Goal: Task Accomplishment & Management: Complete application form

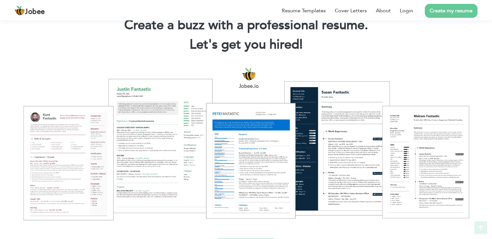
scroll to position [39, 0]
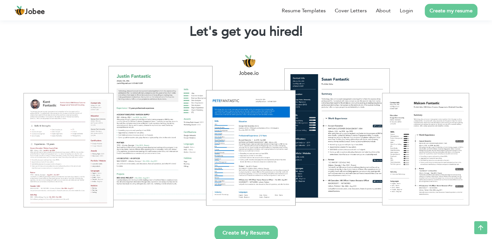
click at [356, 110] on div at bounding box center [246, 130] width 482 height 170
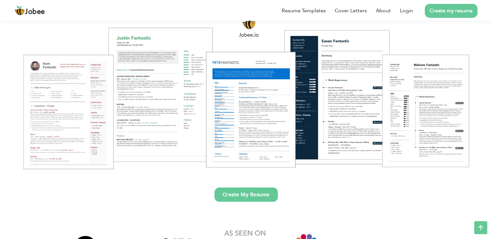
scroll to position [78, 0]
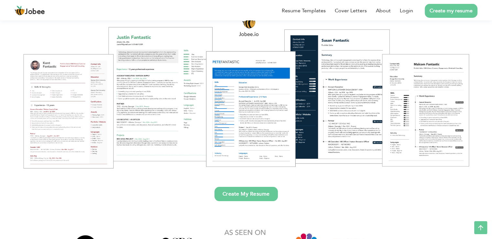
click at [268, 194] on link "Create My Resume" at bounding box center [245, 194] width 63 height 14
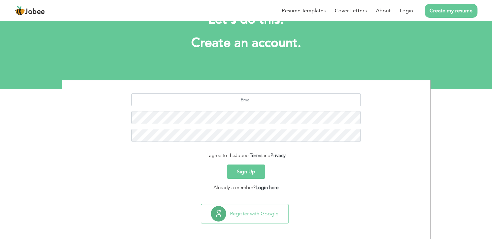
scroll to position [30, 0]
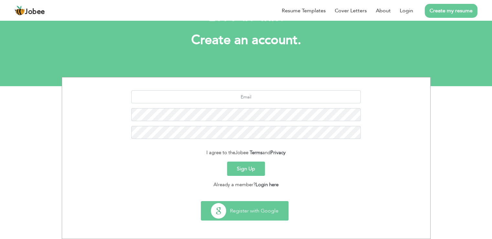
click at [236, 210] on button "Register with Google" at bounding box center [244, 210] width 87 height 19
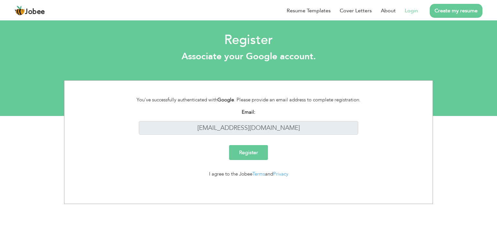
click at [256, 153] on input "Register" at bounding box center [248, 152] width 39 height 15
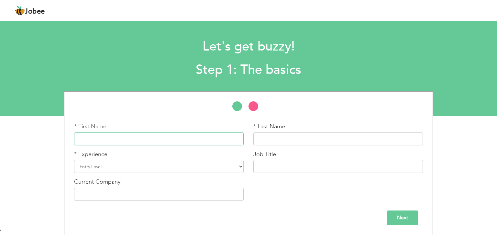
click at [84, 144] on input "text" at bounding box center [158, 138] width 169 height 13
type input "saman"
type input "fatima"
click at [157, 165] on select "Entry Level Less than 1 Year 1 Year 2 Years 3 Years 4 Years 5 Years 6 Years 7 Y…" at bounding box center [158, 166] width 169 height 13
click at [74, 160] on select "Entry Level Less than 1 Year 1 Year 2 Years 3 Years 4 Years 5 Years 6 Years 7 Y…" at bounding box center [158, 166] width 169 height 13
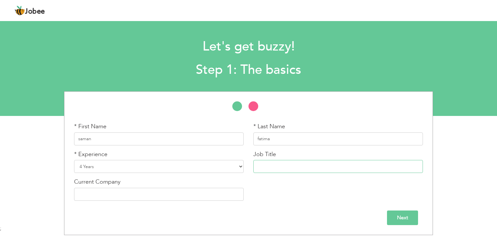
click at [325, 168] on input "text" at bounding box center [337, 166] width 169 height 13
click at [113, 195] on input "text" at bounding box center [158, 194] width 169 height 13
click at [255, 108] on li at bounding box center [256, 107] width 16 height 13
click at [238, 168] on select "Entry Level Less than 1 Year 1 Year 2 Years 3 Years 4 Years 5 Years 6 Years 7 Y…" at bounding box center [158, 166] width 169 height 13
click at [347, 13] on div "Jobee Profile Resume Templates Resume Templates Cover Letters About My Resume W…" at bounding box center [248, 10] width 477 height 17
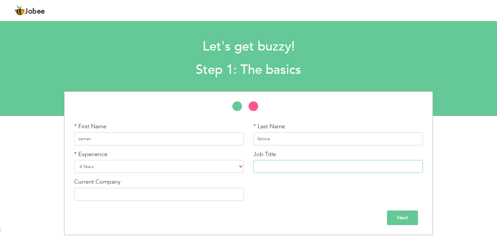
click at [279, 168] on input "text" at bounding box center [337, 166] width 169 height 13
click at [240, 167] on select "Entry Level Less than 1 Year 1 Year 2 Years 3 Years 4 Years 5 Years 6 Years 7 Y…" at bounding box center [158, 166] width 169 height 13
select select "3"
click at [74, 160] on select "Entry Level Less than 1 Year 1 Year 2 Years 3 Years 4 Years 5 Years 6 Years 7 Y…" at bounding box center [158, 166] width 169 height 13
click at [281, 166] on input "text" at bounding box center [337, 166] width 169 height 13
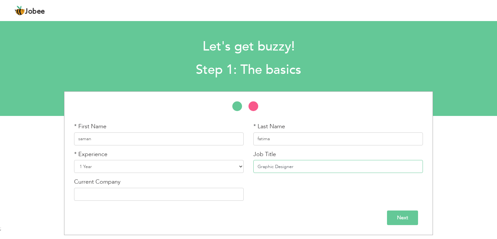
type input "Graphic Designer"
click at [293, 197] on div "* First Name saman * Last Name fatima * Experience Entry Level Less than 1 Year…" at bounding box center [248, 163] width 358 height 83
click at [108, 194] on input "text" at bounding box center [158, 194] width 169 height 13
click at [392, 217] on input "Next" at bounding box center [402, 217] width 31 height 15
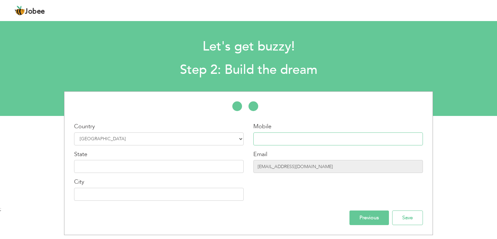
click at [266, 142] on input "text" at bounding box center [337, 138] width 169 height 13
type input "09174593434"
type input "Multan"
click at [219, 187] on div "City Multan" at bounding box center [158, 189] width 169 height 23
click at [226, 193] on input "Multan" at bounding box center [158, 194] width 169 height 13
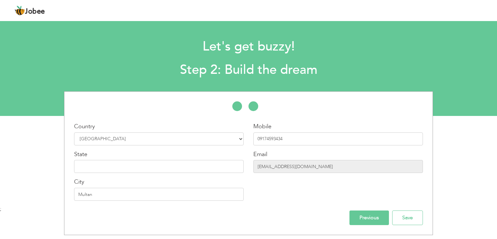
click at [381, 218] on input "Previous" at bounding box center [368, 217] width 39 height 15
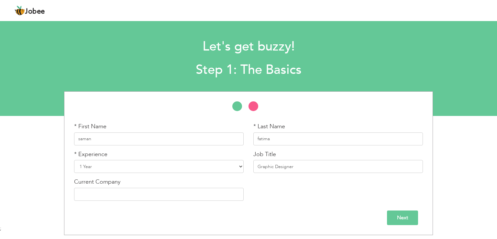
click at [397, 217] on input "Next" at bounding box center [402, 217] width 31 height 15
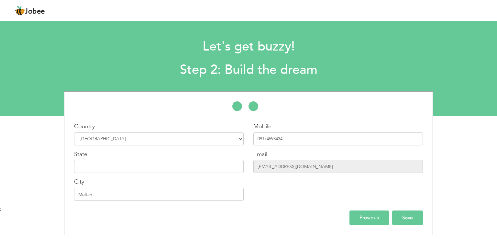
click at [409, 219] on input "Save" at bounding box center [407, 217] width 31 height 15
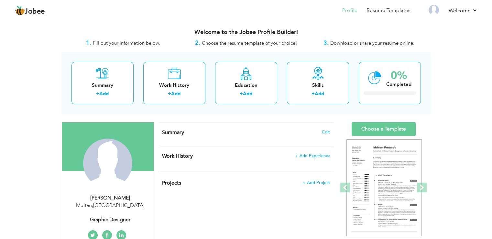
click at [28, 111] on div "View Resume Export PDF Profile Summary Public Link Experience Education Awards …" at bounding box center [246, 234] width 492 height 430
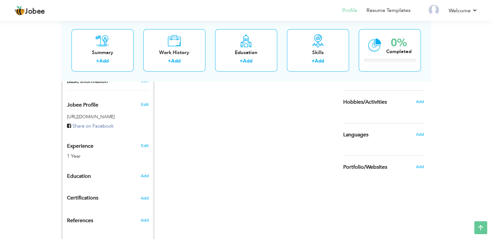
scroll to position [181, 0]
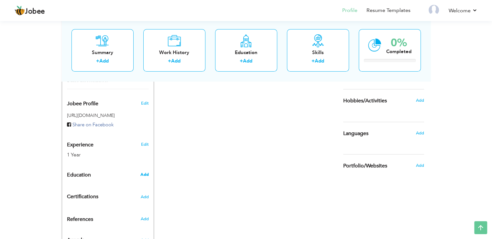
click at [143, 175] on span "Add" at bounding box center [144, 174] width 8 height 6
radio input "true"
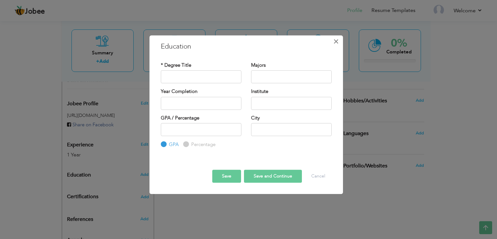
click at [336, 39] on span "×" at bounding box center [335, 42] width 5 height 12
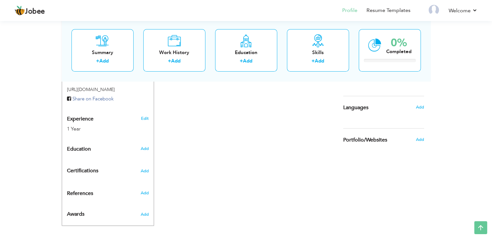
scroll to position [211, 0]
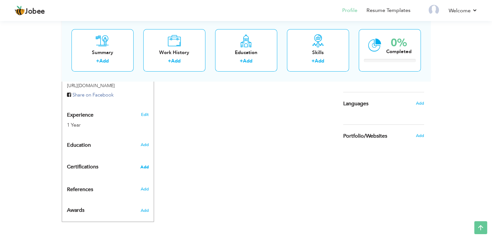
click at [146, 168] on span "Add" at bounding box center [144, 167] width 8 height 5
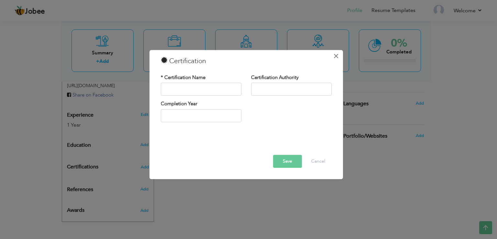
click at [335, 57] on span "×" at bounding box center [335, 56] width 5 height 12
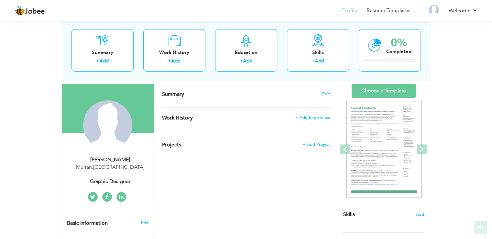
scroll to position [39, 0]
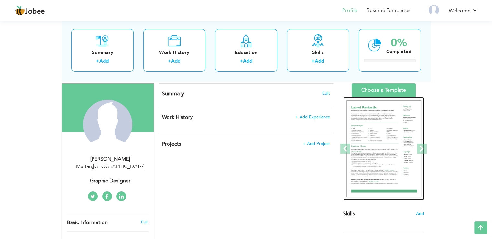
click at [381, 177] on img at bounding box center [383, 148] width 75 height 97
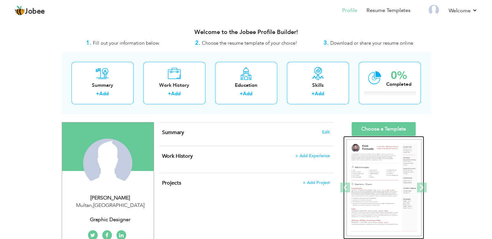
click at [369, 173] on img at bounding box center [383, 187] width 75 height 97
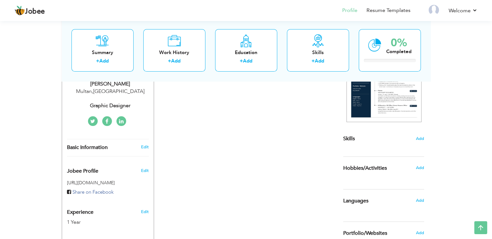
scroll to position [168, 0]
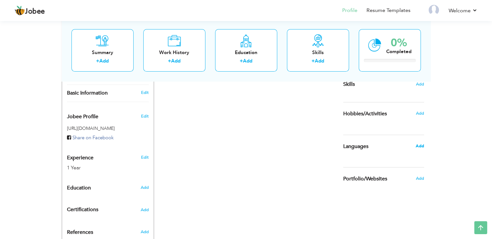
click at [420, 143] on span "Add" at bounding box center [419, 146] width 8 height 6
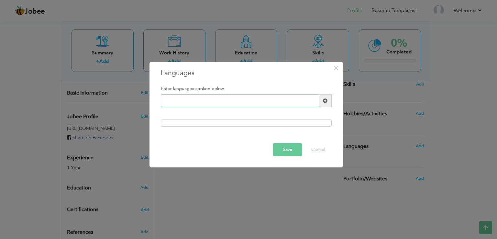
click at [190, 101] on input "text" at bounding box center [240, 100] width 158 height 13
type input "english"
click at [287, 150] on button "Save" at bounding box center [287, 149] width 29 height 13
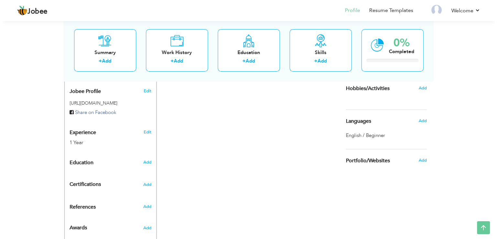
scroll to position [194, 0]
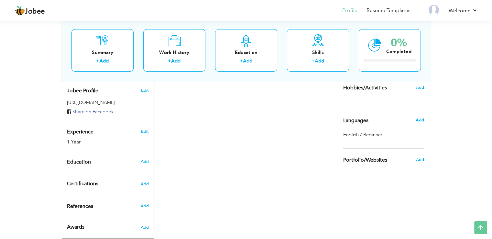
click at [422, 121] on span "Add" at bounding box center [419, 120] width 8 height 6
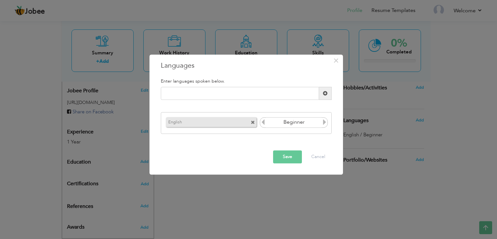
click at [324, 122] on icon at bounding box center [324, 122] width 6 height 6
click at [263, 124] on icon at bounding box center [263, 122] width 6 height 6
click at [282, 160] on button "Save" at bounding box center [287, 156] width 29 height 13
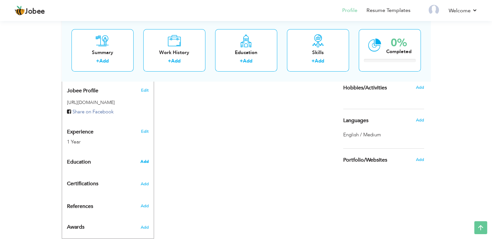
click at [141, 162] on span "Add" at bounding box center [144, 161] width 8 height 6
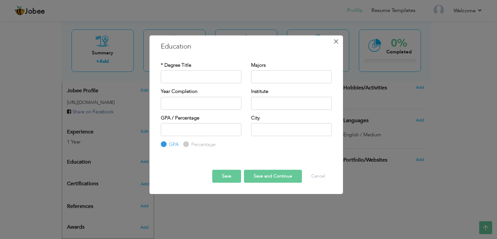
click at [339, 39] on button "×" at bounding box center [336, 41] width 10 height 10
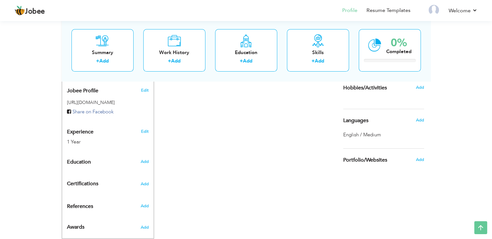
click at [424, 85] on div "Add" at bounding box center [421, 87] width 15 height 12
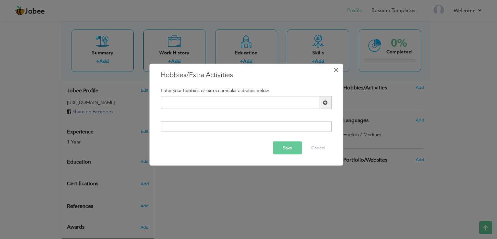
click at [332, 70] on button "×" at bounding box center [336, 70] width 10 height 10
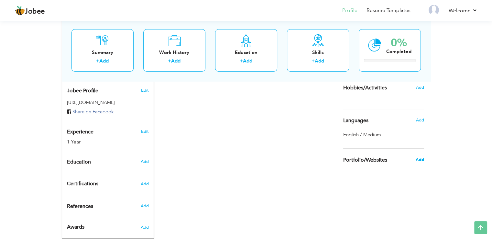
click at [419, 158] on span "Add" at bounding box center [419, 159] width 8 height 6
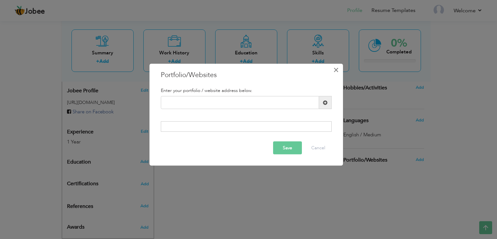
click at [334, 67] on span "×" at bounding box center [335, 70] width 5 height 12
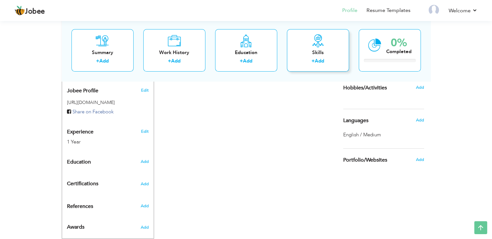
click at [311, 34] on div "Skills + Add" at bounding box center [318, 50] width 62 height 42
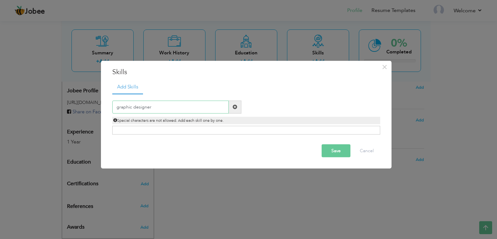
type input "graphic designer"
click at [334, 152] on button "Save" at bounding box center [335, 150] width 29 height 13
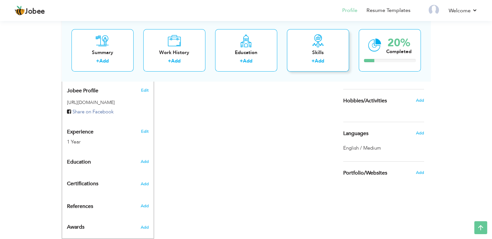
click at [325, 63] on div "+ Add" at bounding box center [318, 62] width 52 height 8
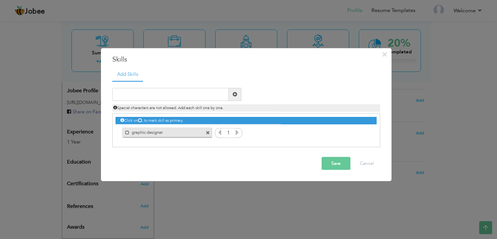
click at [142, 119] on icon at bounding box center [140, 120] width 4 height 4
click at [334, 162] on button "Save" at bounding box center [335, 162] width 29 height 13
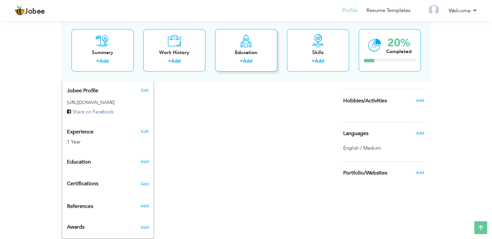
click at [248, 61] on link "Add" at bounding box center [247, 61] width 9 height 6
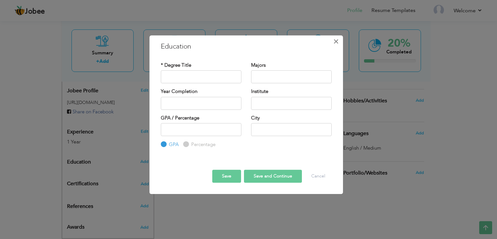
click at [335, 43] on span "×" at bounding box center [335, 42] width 5 height 12
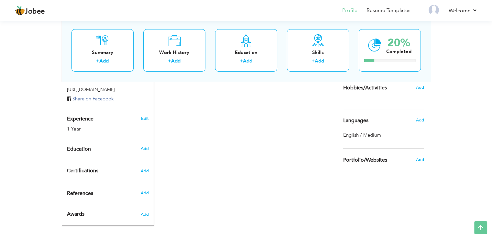
scroll to position [211, 0]
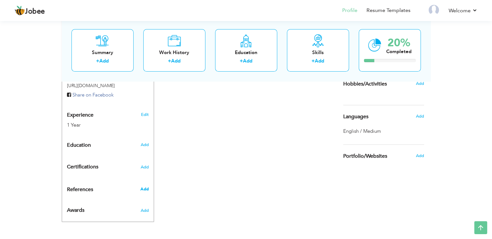
click at [148, 190] on span "Add" at bounding box center [144, 189] width 8 height 6
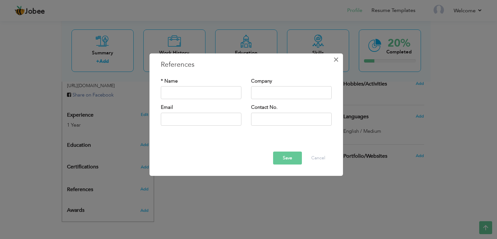
click at [335, 61] on span "×" at bounding box center [335, 60] width 5 height 12
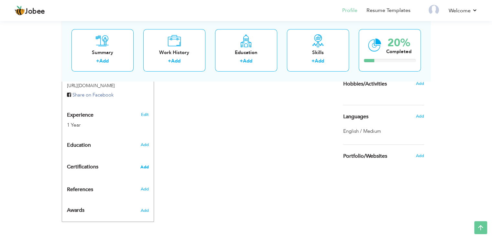
click at [143, 167] on span "Add" at bounding box center [144, 167] width 8 height 5
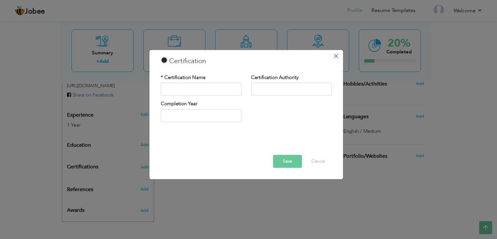
click at [339, 55] on button "×" at bounding box center [336, 56] width 10 height 10
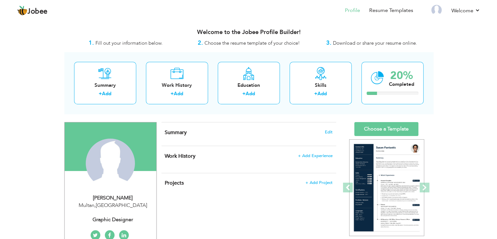
scroll to position [13, 0]
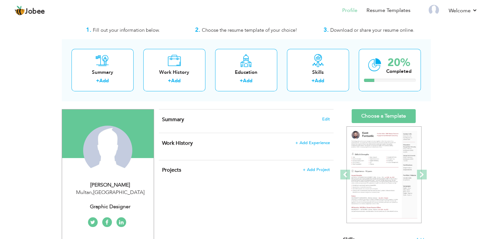
click at [80, 188] on div "Multan , Pakistan" at bounding box center [110, 191] width 87 height 7
type input "saman"
type input "fatima"
type input "09174593434"
select select "number:166"
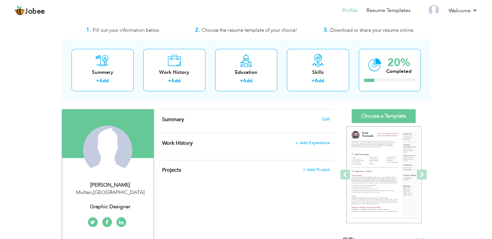
type input "Multan"
select select "number:3"
type input "Graphic Designer"
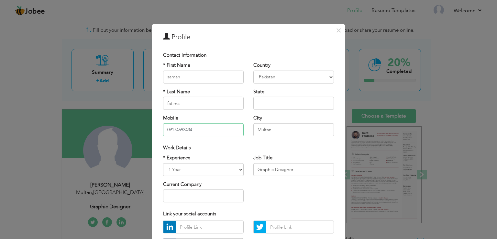
click at [221, 131] on input "09174593434" at bounding box center [203, 129] width 81 height 13
type input "0"
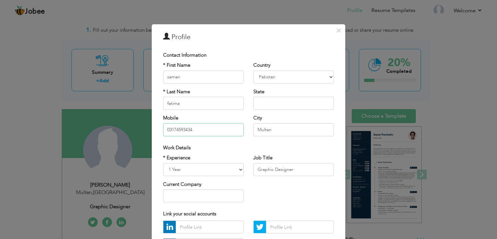
type input "03174593434"
click at [315, 127] on input "Multan" at bounding box center [293, 129] width 81 height 13
type input "M"
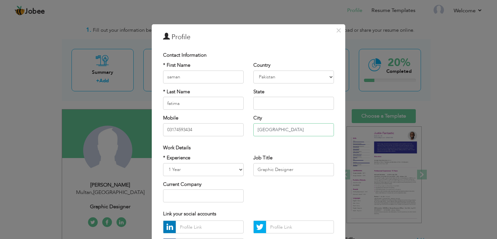
click at [256, 129] on input "lahore" at bounding box center [293, 129] width 81 height 13
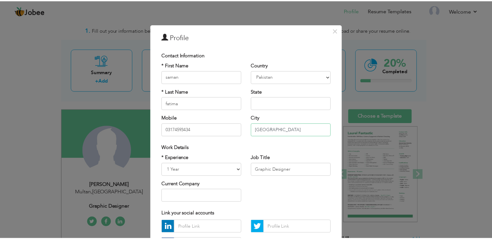
scroll to position [56, 0]
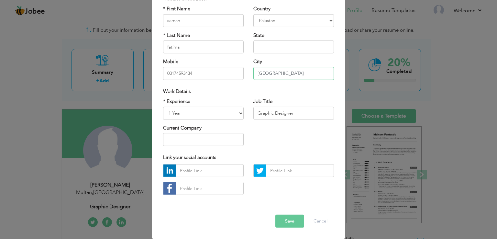
type input "Lahore"
click at [278, 222] on button "Save" at bounding box center [289, 220] width 29 height 13
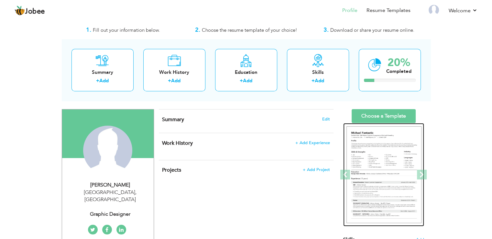
click at [387, 188] on img at bounding box center [383, 174] width 75 height 97
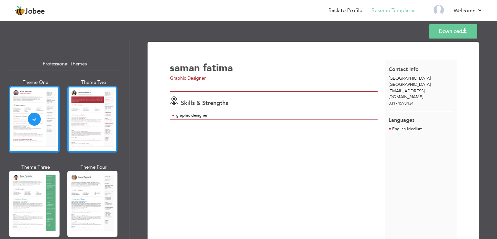
click at [85, 124] on div at bounding box center [92, 119] width 50 height 66
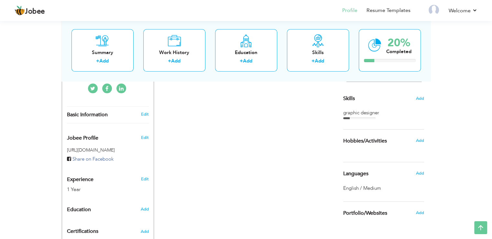
scroll to position [155, 0]
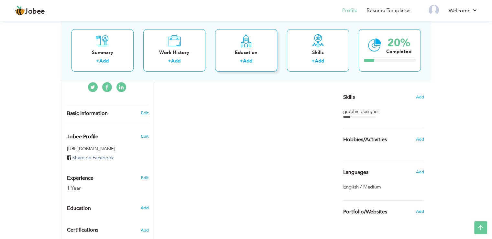
click at [259, 64] on div "+ Add" at bounding box center [246, 62] width 52 height 8
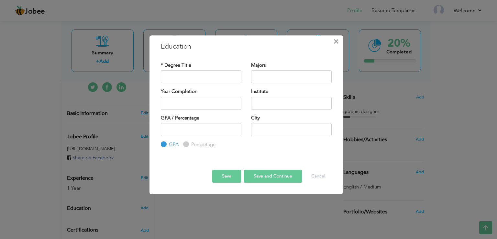
click at [334, 43] on span "×" at bounding box center [335, 42] width 5 height 12
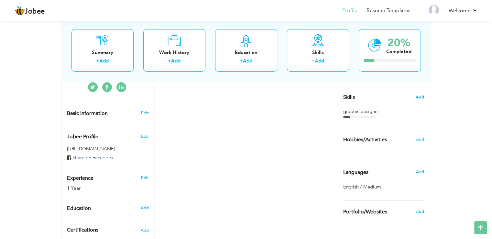
click at [423, 96] on span "Add" at bounding box center [419, 97] width 8 height 6
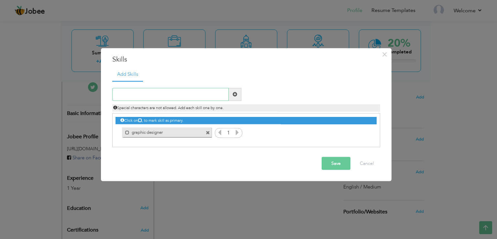
click at [146, 90] on input "text" at bounding box center [170, 94] width 116 height 13
type input "graphic design"
click at [242, 94] on div "graphic design" at bounding box center [176, 94] width 139 height 13
click at [238, 94] on span at bounding box center [235, 94] width 13 height 13
click at [331, 133] on div "Mark as primary skill. graphic design" at bounding box center [293, 132] width 89 height 10
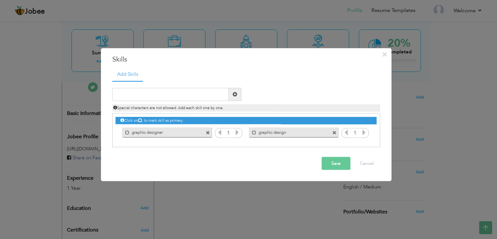
click at [334, 131] on span at bounding box center [334, 133] width 4 height 4
click at [186, 91] on input "text" at bounding box center [170, 94] width 116 height 13
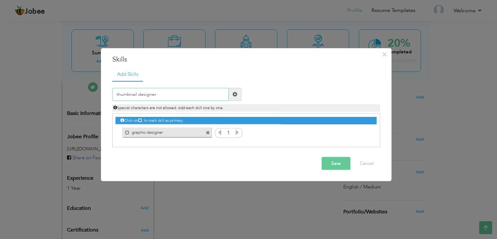
type input "thumbnail designer"
click at [236, 95] on span at bounding box center [234, 94] width 5 height 5
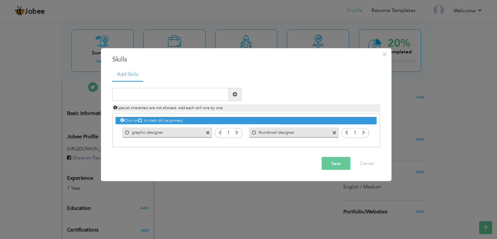
click at [341, 162] on button "Save" at bounding box center [335, 162] width 29 height 13
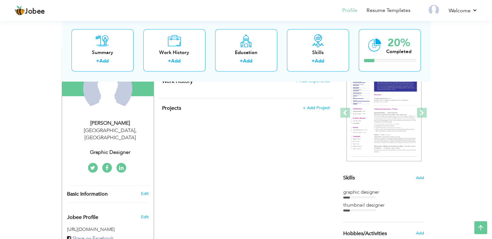
scroll to position [65, 0]
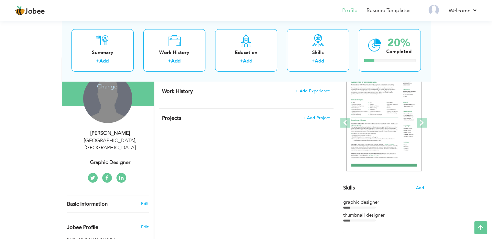
click at [111, 102] on div "Change Remove" at bounding box center [107, 98] width 49 height 49
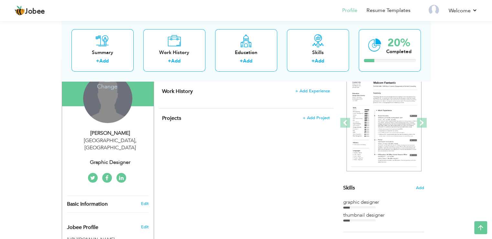
click at [113, 87] on h4 "Change" at bounding box center [107, 82] width 46 height 16
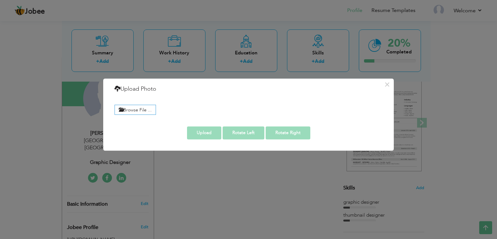
drag, startPoint x: 277, startPoint y: 187, endPoint x: 391, endPoint y: 56, distance: 173.2
click at [391, 56] on div "× Upload Photo Browse File ..." at bounding box center [248, 119] width 497 height 239
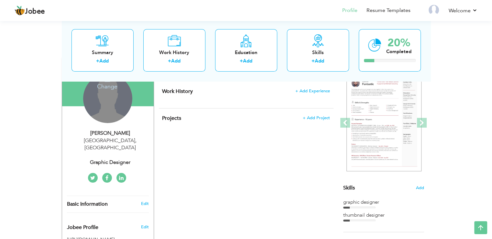
drag, startPoint x: 103, startPoint y: 108, endPoint x: 106, endPoint y: 88, distance: 20.2
click at [106, 88] on h4 "Change" at bounding box center [107, 82] width 46 height 16
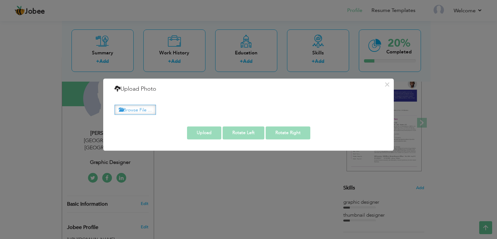
click at [150, 110] on label "Browse File ..." at bounding box center [134, 109] width 41 height 10
click at [0, 0] on input "Browse File ..." at bounding box center [0, 0] width 0 height 0
click at [388, 86] on button "×" at bounding box center [387, 84] width 10 height 10
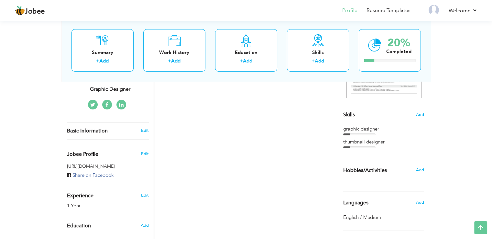
scroll to position [207, 0]
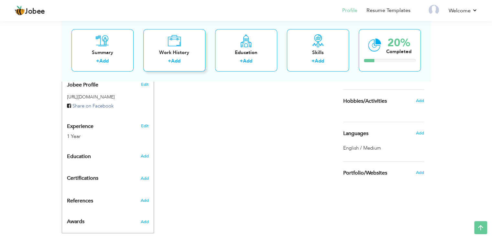
click at [178, 61] on link "Add" at bounding box center [175, 61] width 9 height 6
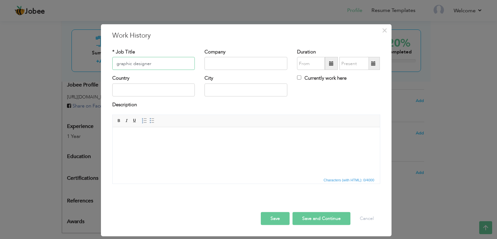
type input "graphic designer"
click at [222, 59] on input "text" at bounding box center [245, 63] width 83 height 13
type input "peak solution"
click at [159, 88] on input "text" at bounding box center [153, 89] width 83 height 13
type input "Pakistan"
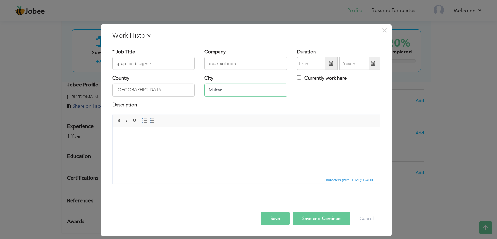
click at [232, 89] on input "Multan" at bounding box center [245, 89] width 83 height 13
type input "M"
type input "l"
type input "Lahore"
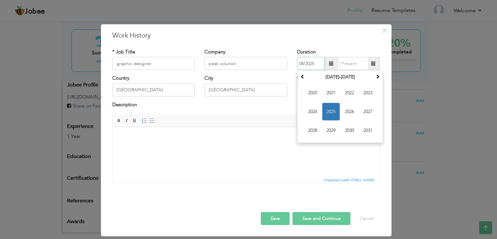
click at [312, 63] on input "08/2025" at bounding box center [311, 63] width 28 height 13
click at [308, 93] on span "2020" at bounding box center [312, 92] width 17 height 17
click at [331, 97] on span "Feb" at bounding box center [330, 92] width 17 height 17
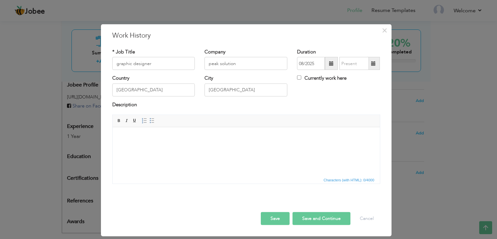
type input "02/2020"
click at [347, 65] on input "08/2025" at bounding box center [353, 63] width 29 height 13
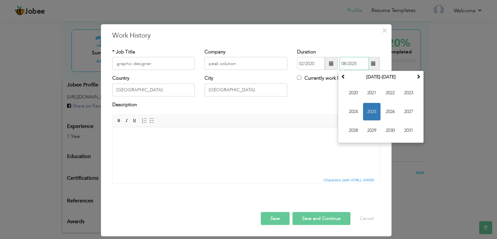
click at [375, 107] on span "2025" at bounding box center [371, 111] width 17 height 17
click at [372, 116] on span "Jun" at bounding box center [371, 111] width 17 height 17
type input "06/2025"
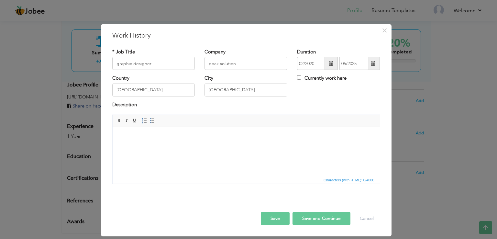
click at [309, 218] on button "Save and Continue" at bounding box center [321, 218] width 58 height 13
click at [384, 33] on span "×" at bounding box center [384, 31] width 5 height 12
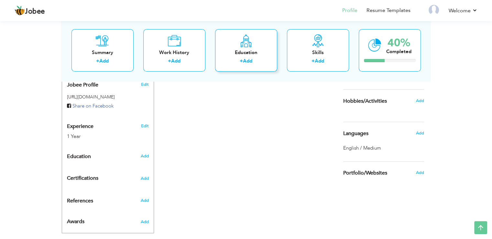
click at [252, 61] on link "Add" at bounding box center [247, 61] width 9 height 6
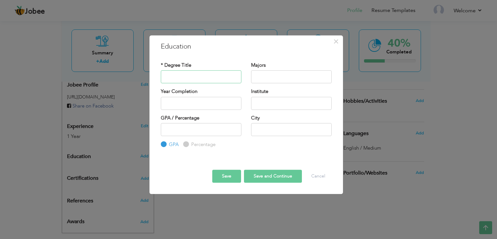
click at [194, 78] on input "text" at bounding box center [201, 76] width 81 height 13
type input "i"
type input "I.Com"
type input "2025"
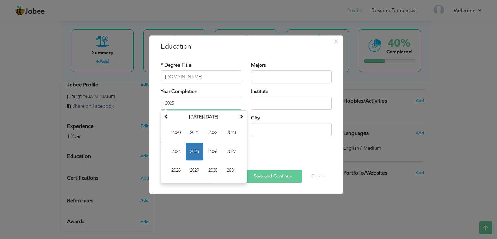
click at [199, 99] on input "2025" at bounding box center [201, 103] width 81 height 13
click at [196, 148] on span "2025" at bounding box center [194, 151] width 17 height 17
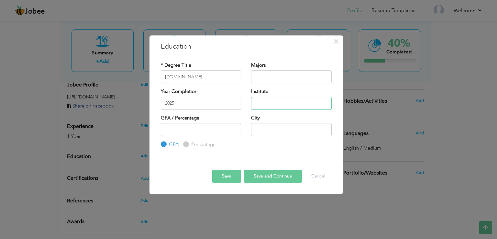
click at [270, 103] on input "text" at bounding box center [291, 103] width 81 height 13
drag, startPoint x: 270, startPoint y: 103, endPoint x: 264, endPoint y: 102, distance: 5.5
click at [264, 102] on input "text" at bounding box center [291, 103] width 81 height 13
drag, startPoint x: 240, startPoint y: 154, endPoint x: 274, endPoint y: 102, distance: 61.3
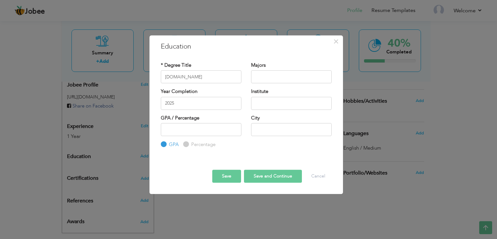
click at [274, 102] on div "× Education * Degree Title I.Com Majors GPA" at bounding box center [245, 114] width 193 height 158
drag, startPoint x: 274, startPoint y: 102, endPoint x: 262, endPoint y: 99, distance: 12.5
click at [262, 99] on input "text" at bounding box center [291, 103] width 81 height 13
click at [288, 104] on input "punjab coll" at bounding box center [291, 103] width 81 height 13
type input "p"
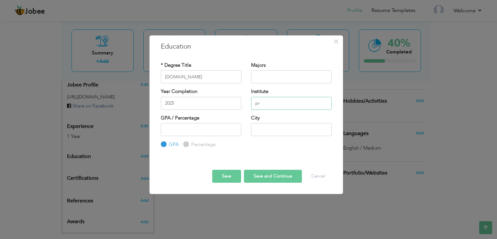
type input "p"
type input "Oxford Lycetuff"
click at [185, 142] on input "Percentage" at bounding box center [185, 144] width 4 height 4
radio input "true"
click at [181, 121] on label "GPA / Percentage" at bounding box center [180, 117] width 38 height 7
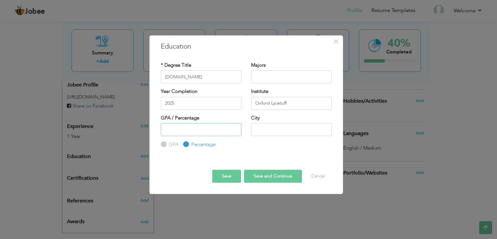
click at [180, 126] on input "number" at bounding box center [201, 129] width 81 height 13
type input "75"
click at [273, 137] on div "City" at bounding box center [291, 127] width 90 height 26
click at [272, 132] on input "text" at bounding box center [291, 129] width 81 height 13
type input "l"
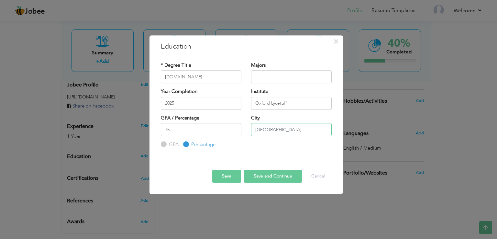
type input "Lahore"
click at [268, 172] on button "Save and Continue" at bounding box center [273, 175] width 58 height 13
radio input "true"
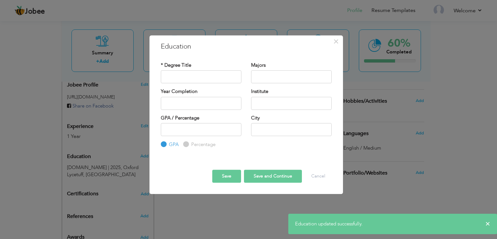
click at [367, 206] on div "× Education * Degree Title Majors Year Completion Institute GPA" at bounding box center [248, 119] width 497 height 239
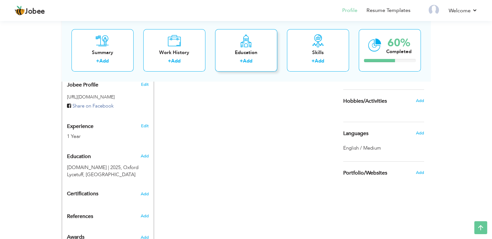
click at [250, 62] on link "Add" at bounding box center [247, 61] width 9 height 6
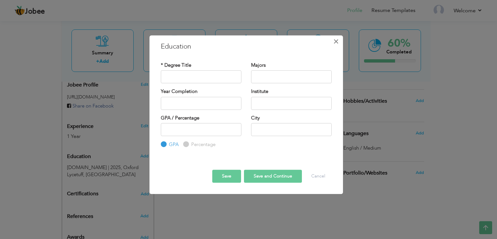
click at [339, 39] on span "×" at bounding box center [335, 42] width 5 height 12
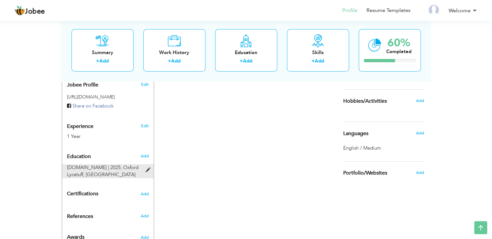
click at [79, 166] on span "Oxford Lycetuff, Lahore" at bounding box center [102, 170] width 71 height 13
type input "I.Com"
type input "2025"
type input "Oxford Lycetuff"
type input "75"
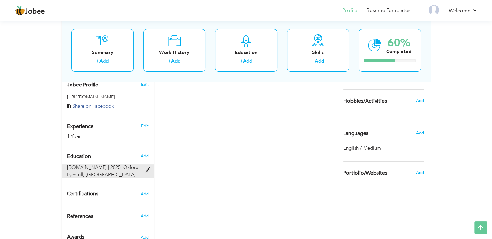
radio input "false"
radio input "true"
type input "Lahore"
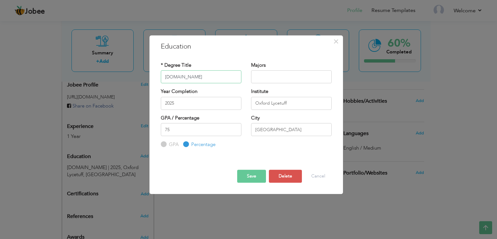
click at [166, 75] on input "I.Com" at bounding box center [201, 76] width 81 height 13
type input "B.Com"
click at [258, 176] on button "Save" at bounding box center [251, 175] width 29 height 13
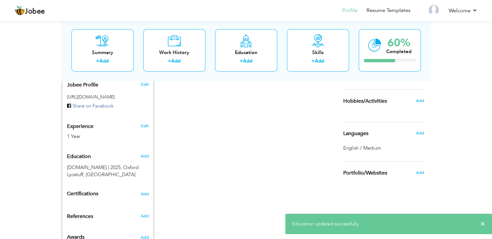
click at [212, 166] on div "CV Import Profile Strength 0% Select an Item from right menu Work History * Job…" at bounding box center [246, 77] width 184 height 325
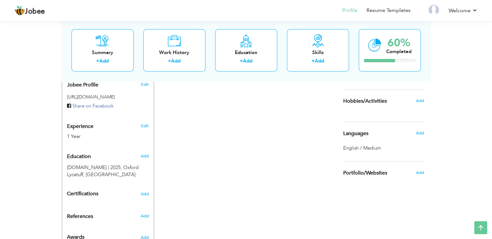
click at [423, 96] on div "Add" at bounding box center [421, 100] width 15 height 12
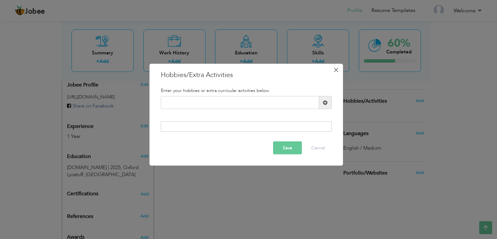
click at [331, 70] on button "×" at bounding box center [336, 70] width 10 height 10
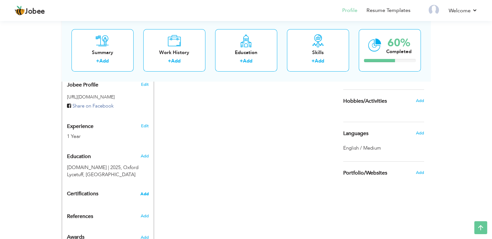
click at [147, 191] on span "Add" at bounding box center [144, 193] width 8 height 5
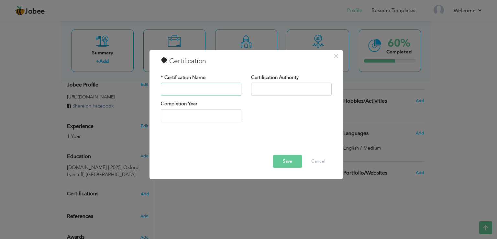
click at [188, 88] on input "text" at bounding box center [201, 89] width 81 height 13
click at [340, 56] on button "×" at bounding box center [336, 56] width 10 height 10
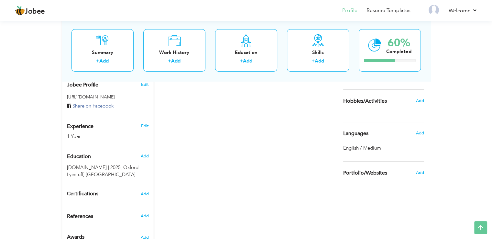
click at [247, 202] on div "CV Import Profile Strength 0% Select an Item from right menu Work History * Job…" at bounding box center [246, 77] width 184 height 325
click at [103, 61] on link "Add" at bounding box center [103, 61] width 9 height 6
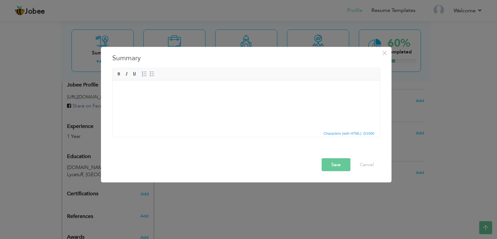
click at [164, 100] on html at bounding box center [245, 90] width 267 height 20
click at [340, 164] on button "Save" at bounding box center [335, 164] width 29 height 13
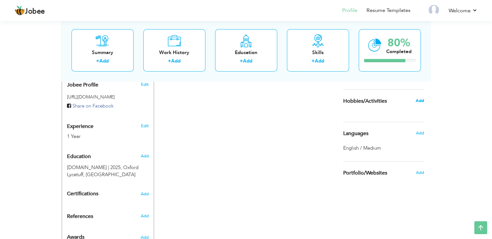
click at [419, 99] on span "Add" at bounding box center [419, 101] width 8 height 6
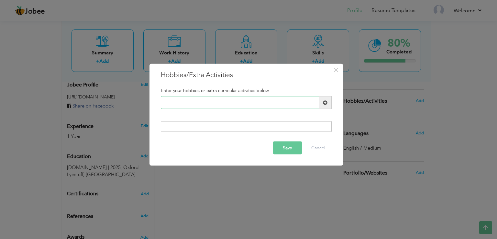
click at [197, 100] on input "text" at bounding box center [240, 102] width 158 height 13
type input "creating thumbnails desig"
click at [289, 144] on button "Save" at bounding box center [287, 147] width 29 height 13
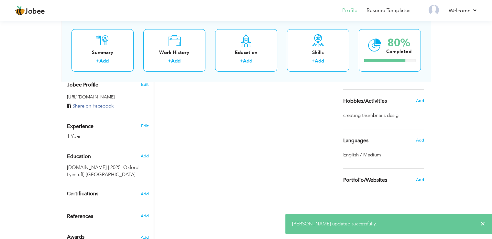
click at [272, 144] on div "CV Import Profile Strength 0% Select an Item from right menu Work History * Job…" at bounding box center [246, 77] width 184 height 325
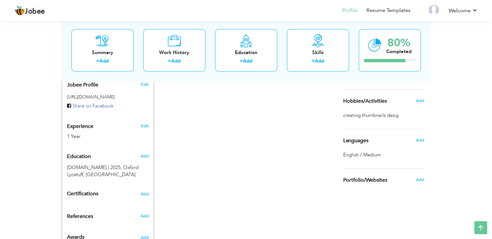
click at [145, 189] on div "Certifications Add" at bounding box center [108, 194] width 92 height 12
click at [145, 191] on span "Add" at bounding box center [144, 193] width 8 height 5
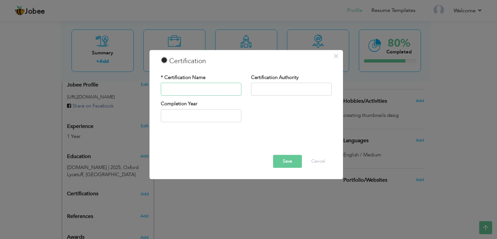
click at [203, 89] on input "text" at bounding box center [201, 89] width 81 height 13
type input "graphic designing"
click at [273, 87] on input "text" at bounding box center [291, 89] width 81 height 13
type input "peak solution"
type input "2025"
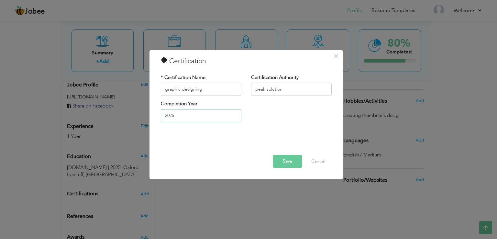
click at [189, 114] on input "2025" at bounding box center [201, 115] width 81 height 13
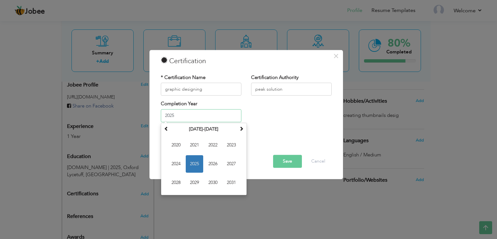
click at [198, 160] on span "2025" at bounding box center [194, 163] width 17 height 17
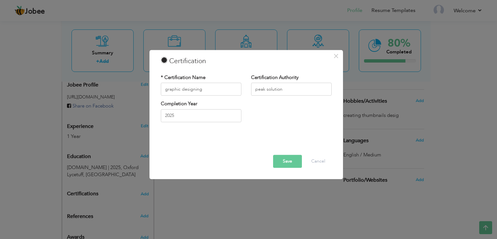
click at [280, 156] on button "Save" at bounding box center [287, 161] width 29 height 13
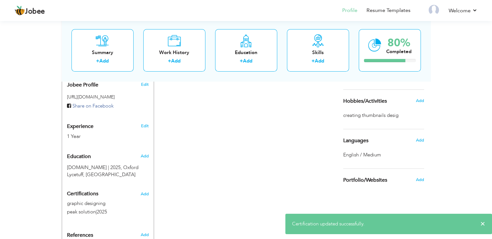
click at [232, 141] on div "CV Import Profile Strength 0% Select an Item from right menu Work History * Job…" at bounding box center [246, 87] width 184 height 344
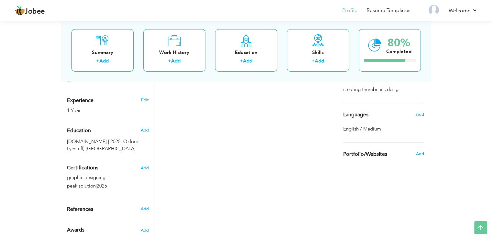
scroll to position [244, 0]
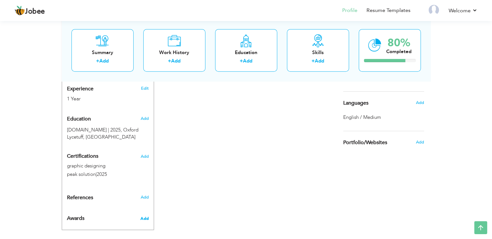
click at [146, 215] on span "Add" at bounding box center [144, 218] width 8 height 6
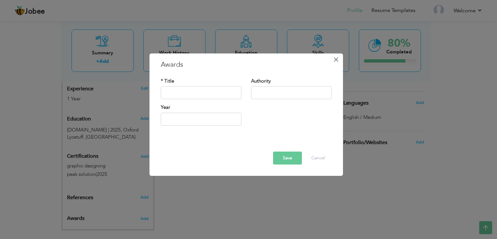
click at [334, 59] on span "×" at bounding box center [335, 60] width 5 height 12
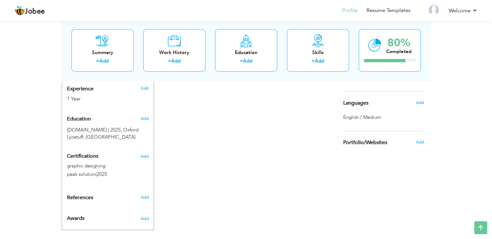
click at [214, 198] on div "CV Import Profile Strength 0% Select an Item from right menu Work History * Job…" at bounding box center [246, 49] width 184 height 344
click at [477, 227] on icon at bounding box center [480, 227] width 13 height 13
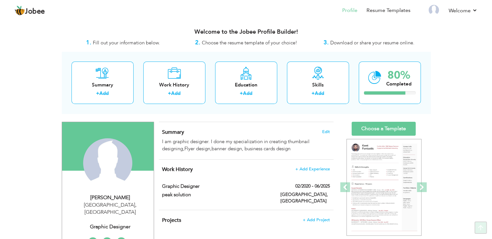
scroll to position [0, 0]
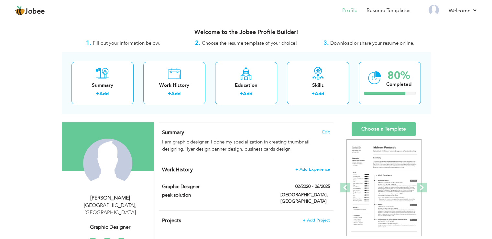
drag, startPoint x: 467, startPoint y: 72, endPoint x: 490, endPoint y: 8, distance: 67.8
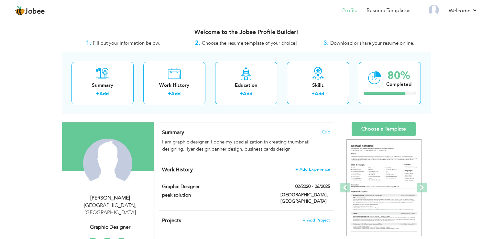
drag, startPoint x: 488, startPoint y: 1, endPoint x: 336, endPoint y: 19, distance: 153.1
click at [336, 19] on li "Profile" at bounding box center [345, 10] width 24 height 17
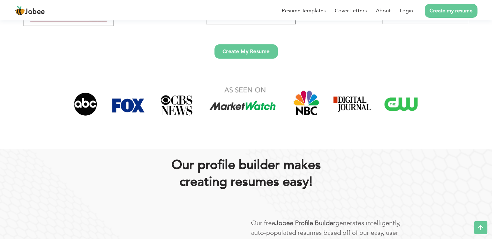
scroll to position [207, 0]
